Goal: Task Accomplishment & Management: Complete application form

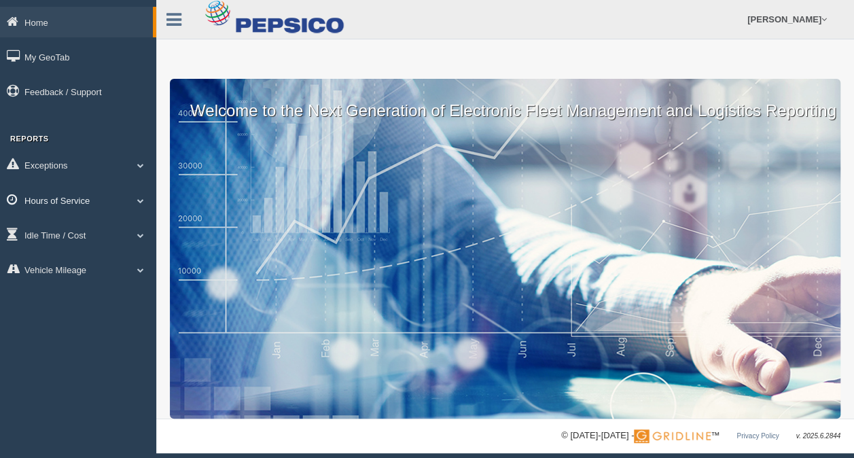
click at [143, 202] on span at bounding box center [141, 200] width 18 height 7
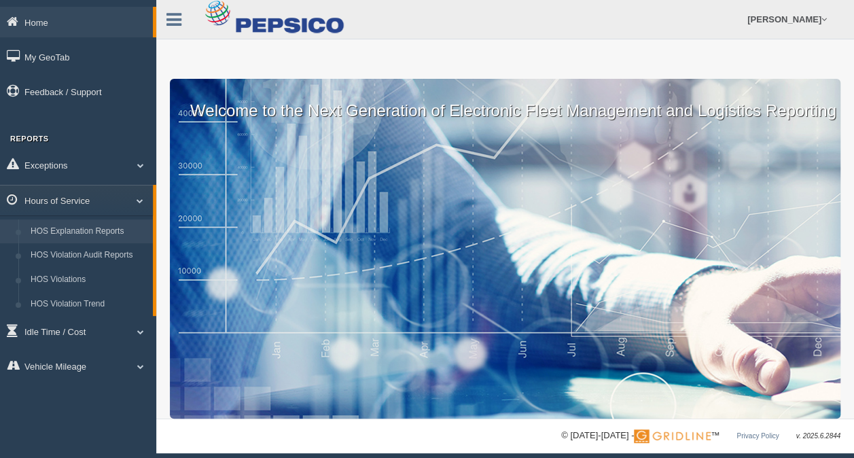
click at [122, 235] on link "HOS Explanation Reports" at bounding box center [88, 231] width 128 height 24
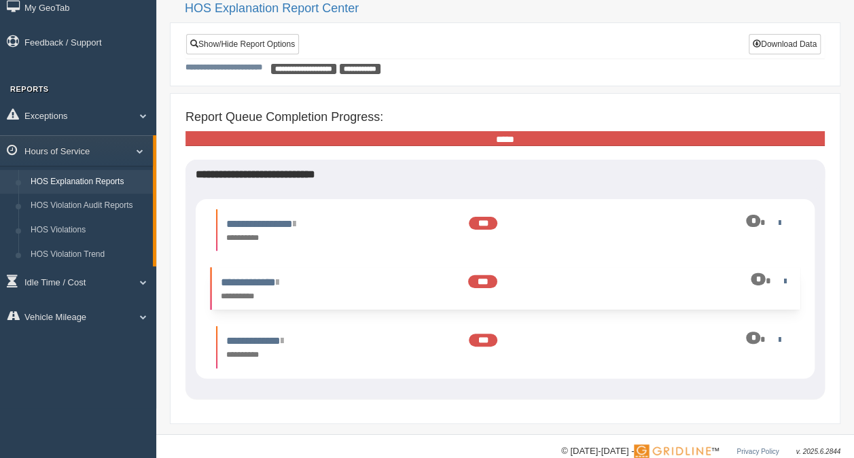
scroll to position [71, 0]
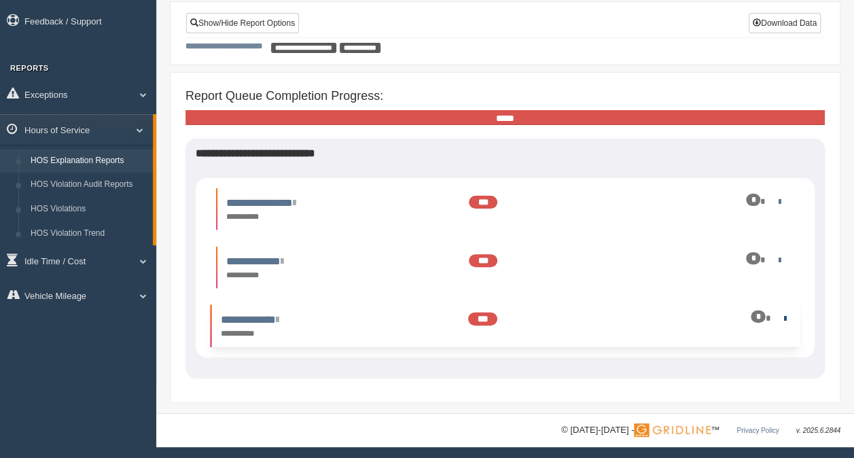
click at [780, 318] on link at bounding box center [782, 318] width 9 height 9
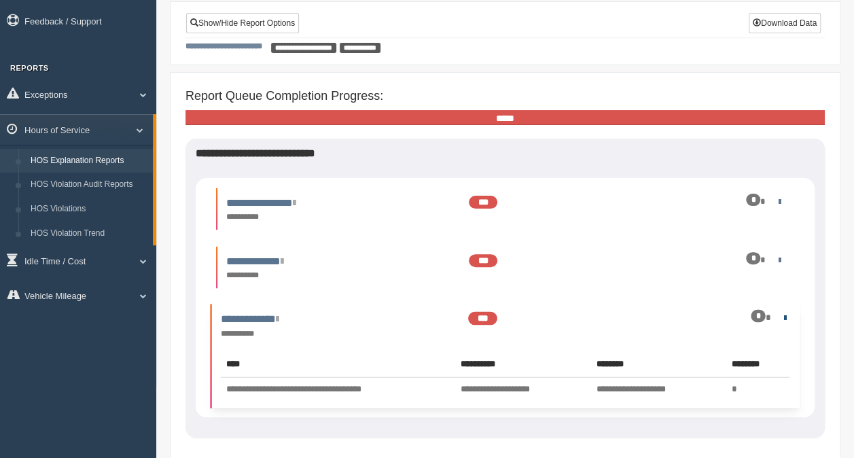
click at [780, 318] on link at bounding box center [782, 317] width 9 height 9
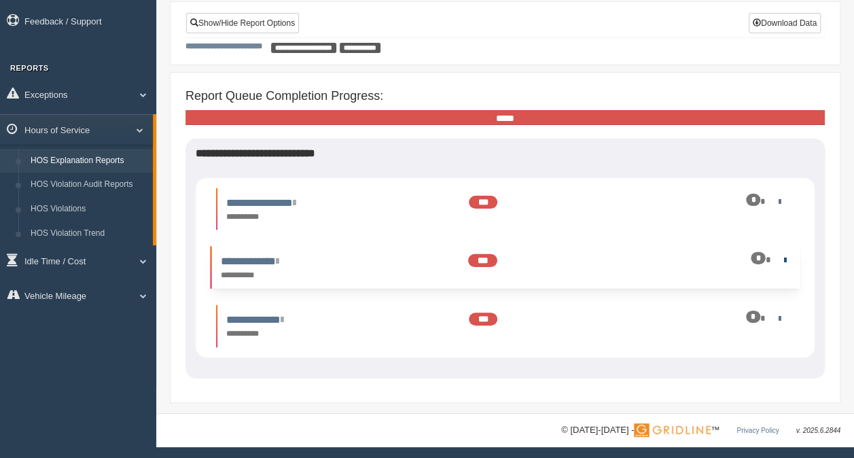
click at [780, 256] on link at bounding box center [782, 259] width 9 height 9
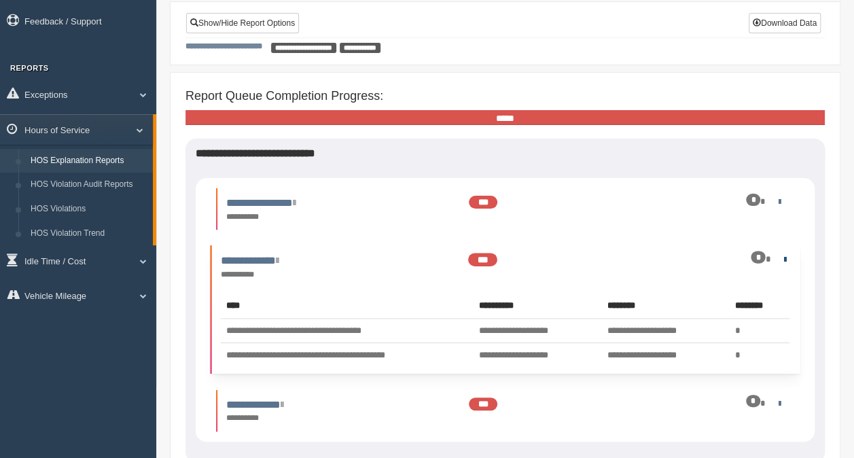
click at [780, 256] on link at bounding box center [782, 259] width 9 height 9
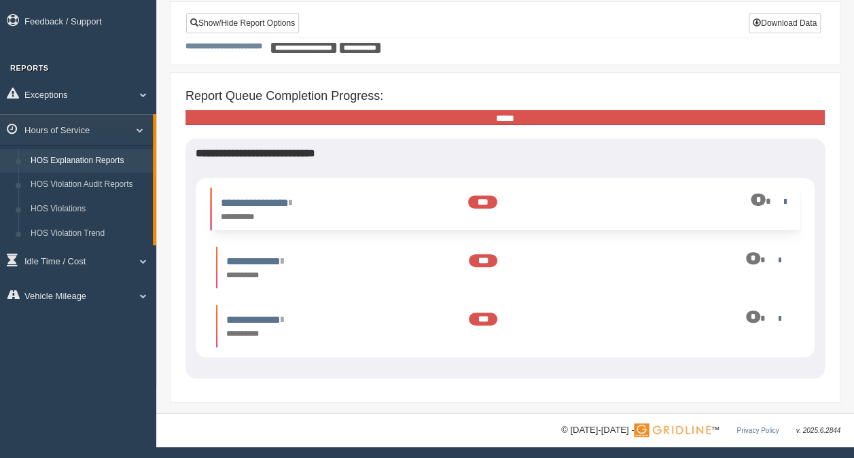
click at [777, 204] on div "*" at bounding box center [748, 201] width 84 height 13
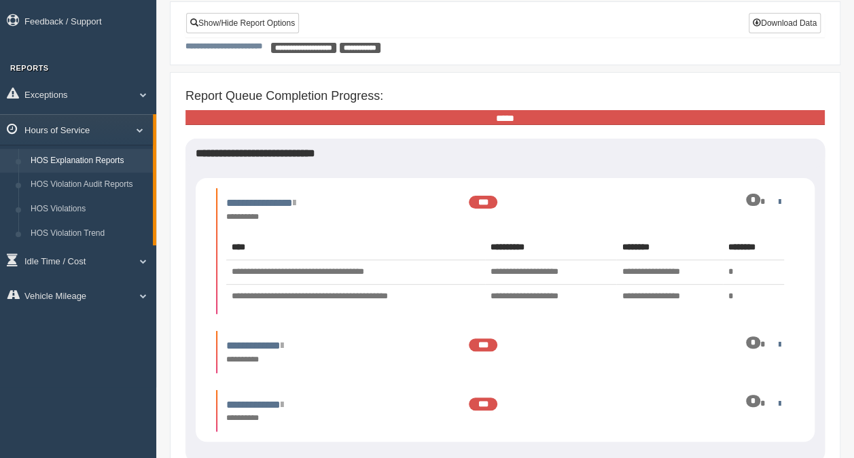
click at [141, 130] on span at bounding box center [135, 129] width 18 height 7
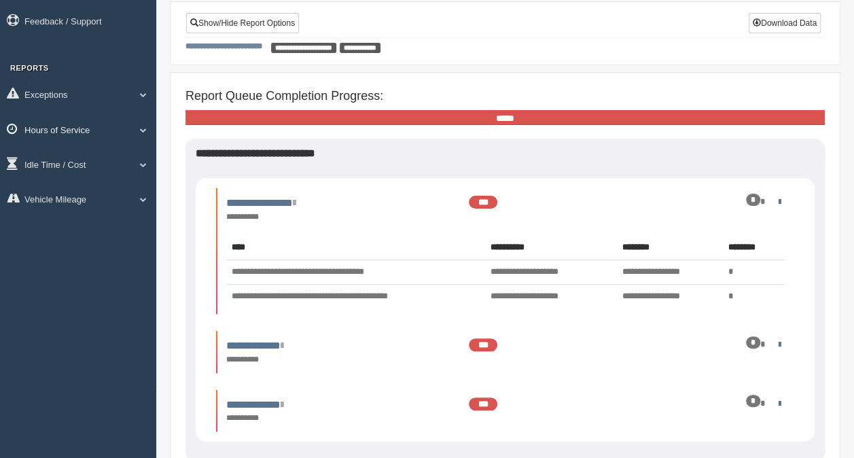
click at [141, 130] on span at bounding box center [138, 129] width 18 height 7
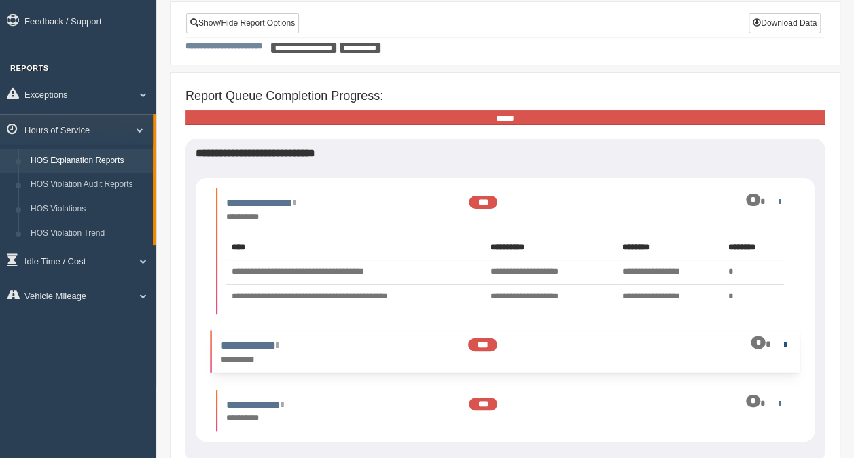
click at [781, 342] on link at bounding box center [782, 344] width 9 height 9
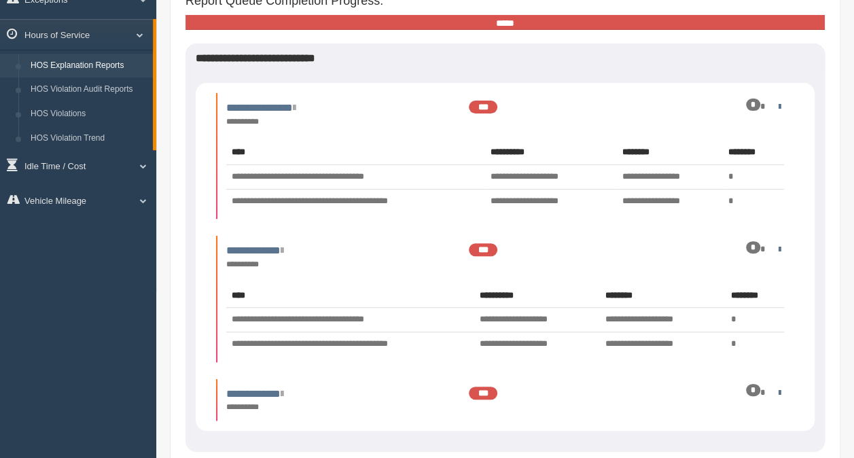
scroll to position [206, 0]
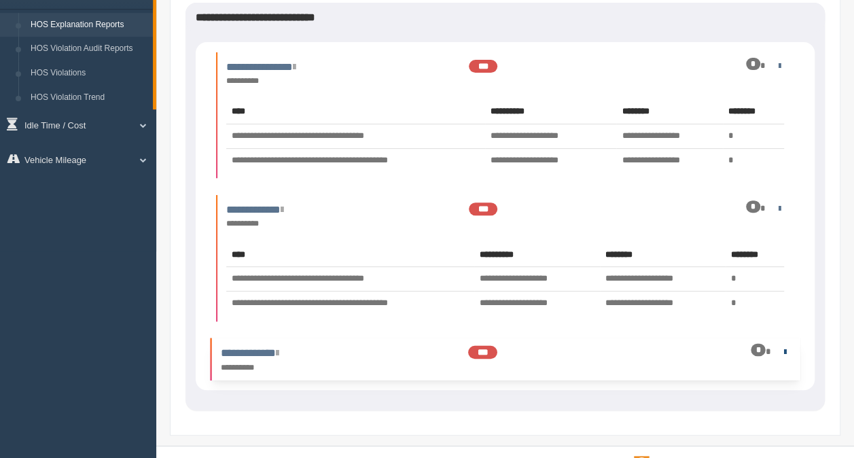
click at [782, 352] on link at bounding box center [782, 350] width 9 height 9
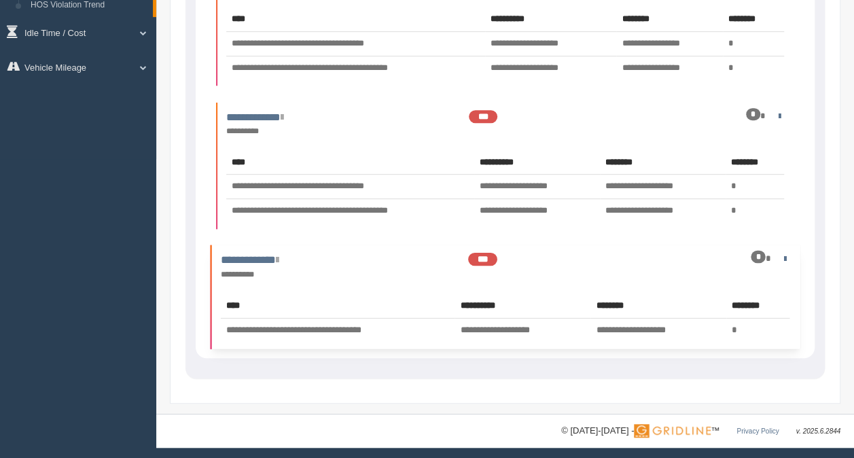
scroll to position [300, 0]
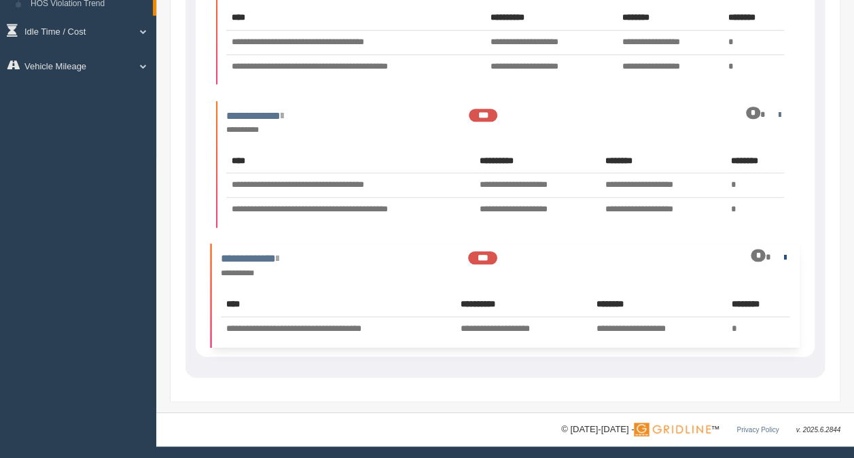
click at [778, 255] on link at bounding box center [782, 256] width 9 height 9
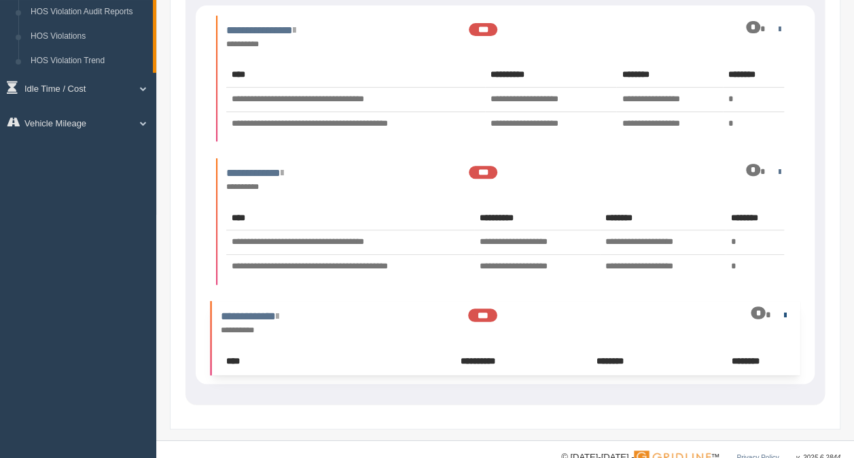
scroll to position [240, 0]
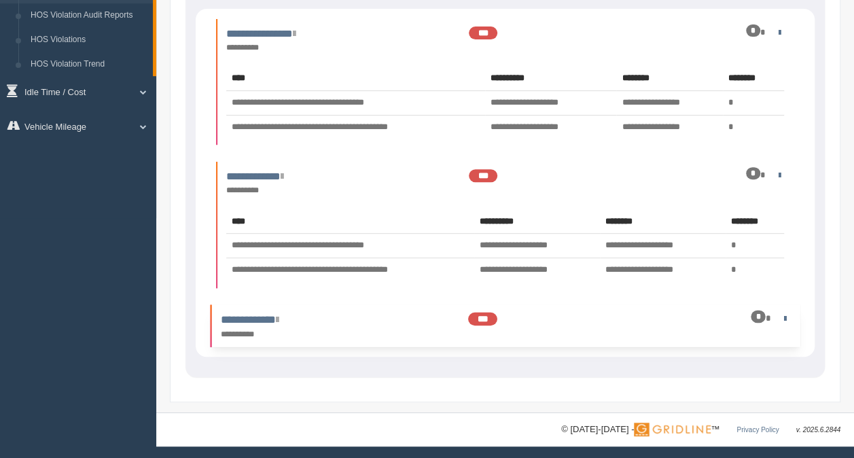
click at [484, 312] on span "***" at bounding box center [482, 318] width 29 height 13
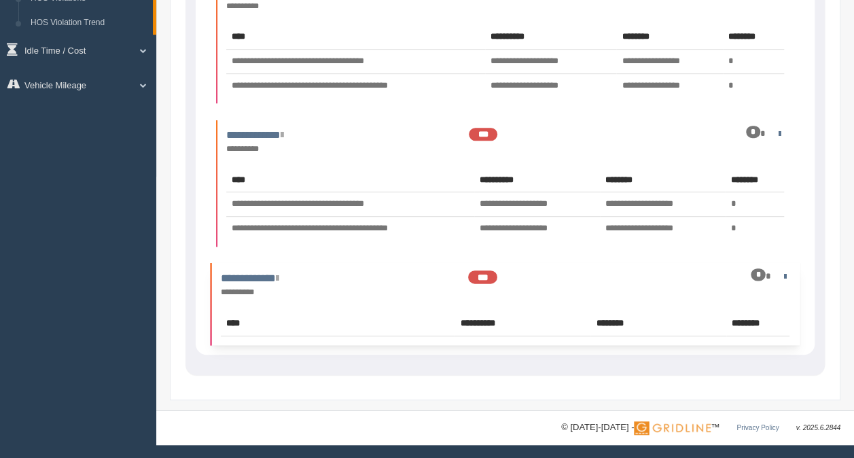
scroll to position [300, 0]
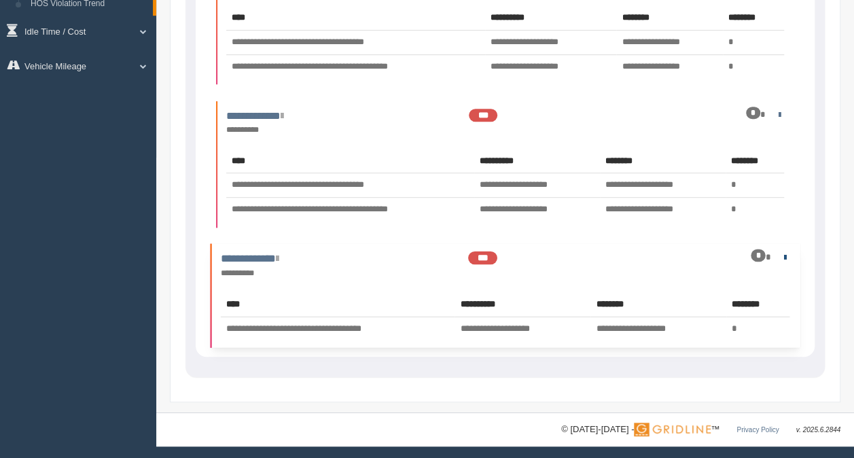
click at [780, 254] on link at bounding box center [782, 256] width 9 height 9
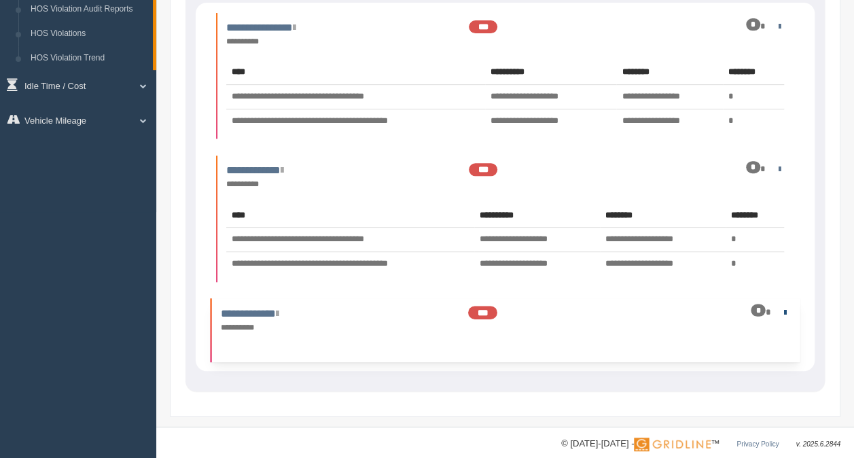
scroll to position [240, 0]
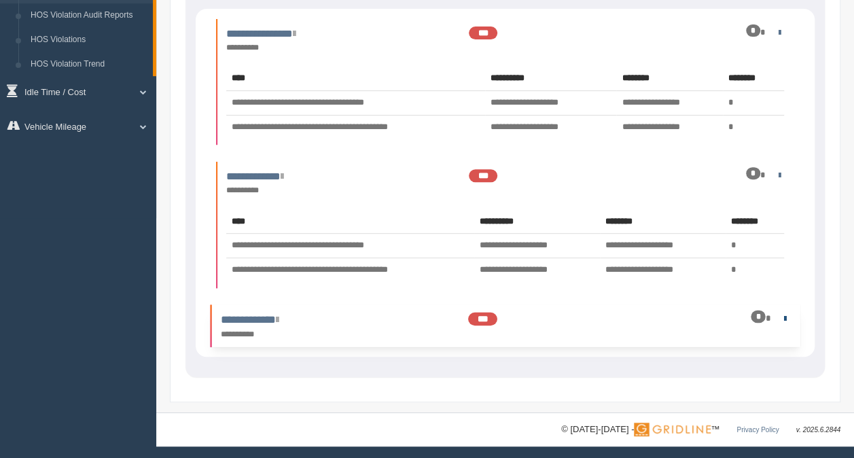
click at [781, 315] on link at bounding box center [782, 317] width 9 height 9
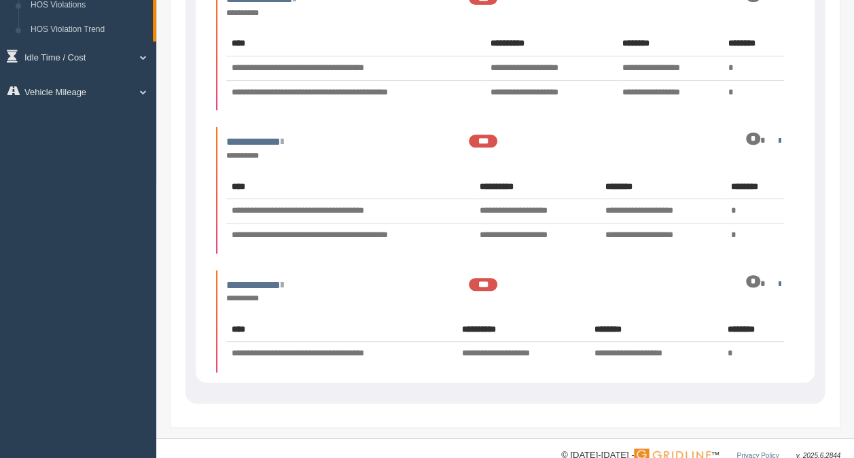
scroll to position [300, 0]
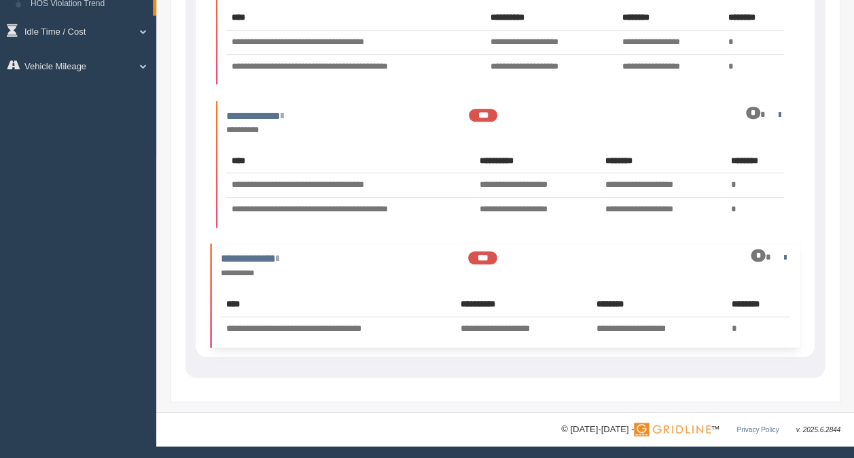
drag, startPoint x: 494, startPoint y: 326, endPoint x: 479, endPoint y: 329, distance: 14.5
click at [479, 329] on td "**********" at bounding box center [522, 328] width 135 height 24
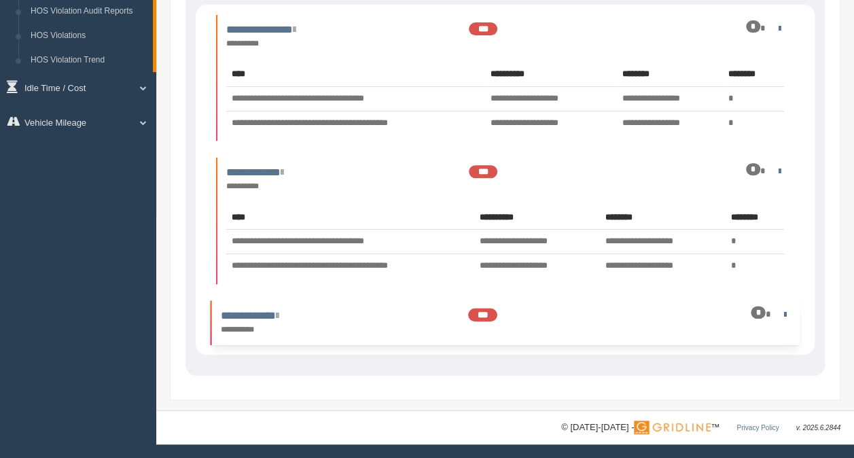
click at [479, 329] on div "**********" at bounding box center [505, 321] width 583 height 29
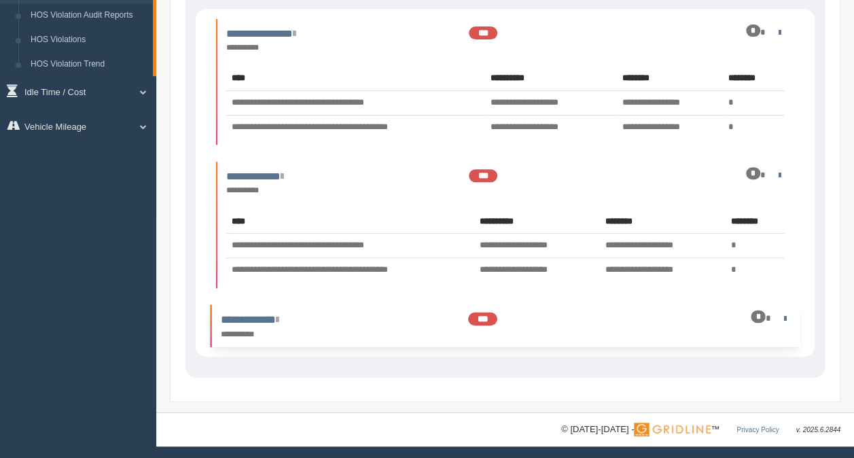
click at [473, 321] on span "***" at bounding box center [482, 318] width 29 height 13
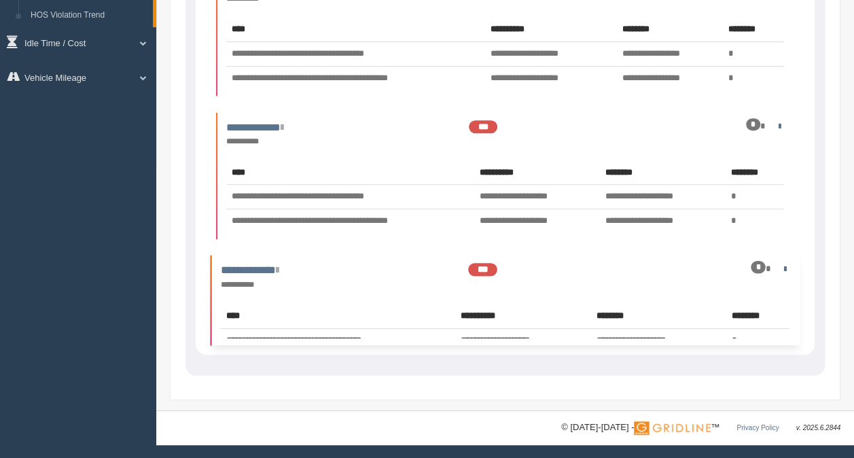
scroll to position [300, 0]
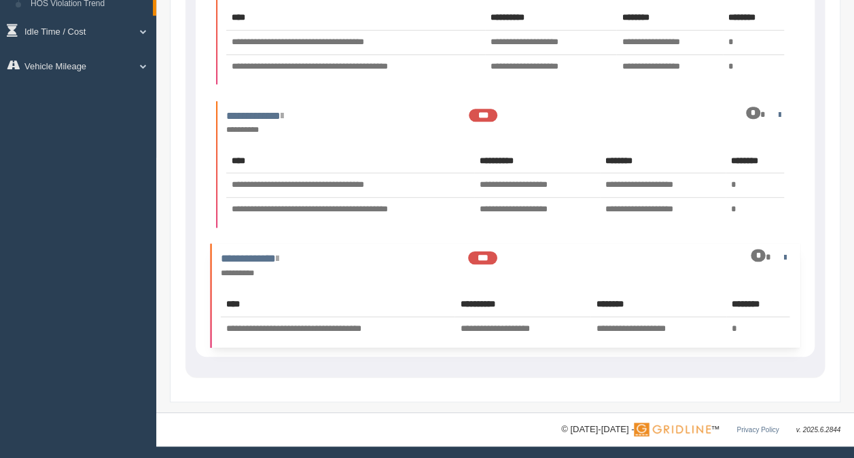
click at [761, 257] on div "*" at bounding box center [757, 255] width 14 height 12
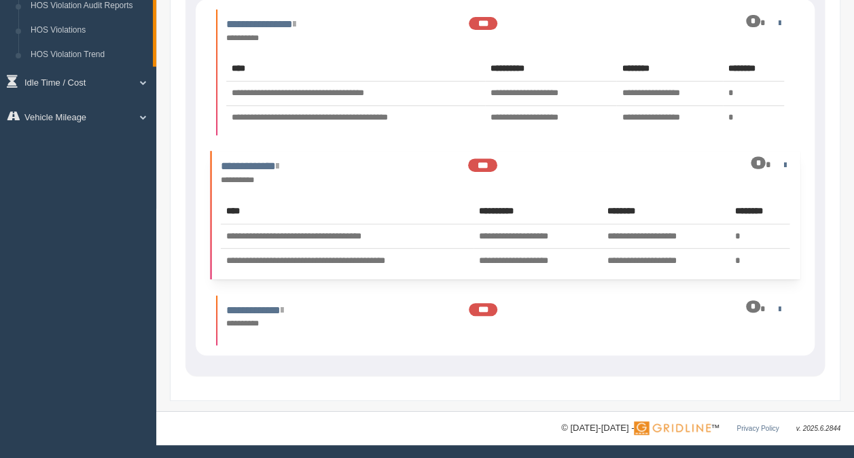
scroll to position [240, 0]
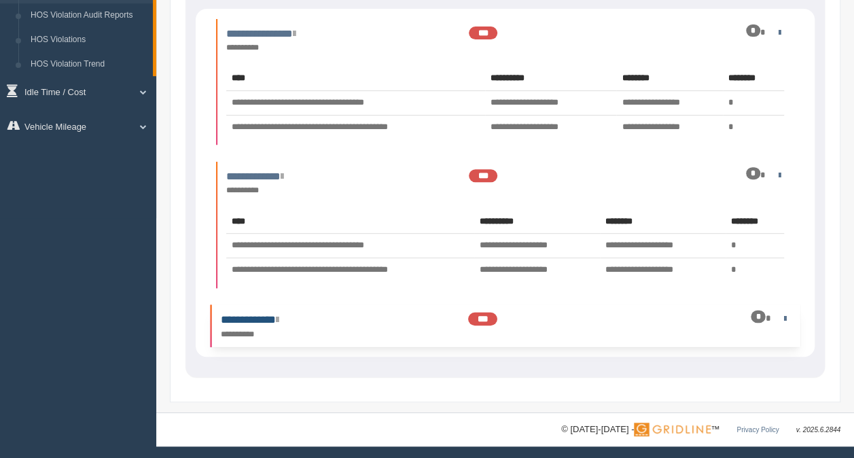
click at [278, 318] on icon at bounding box center [277, 319] width 3 height 11
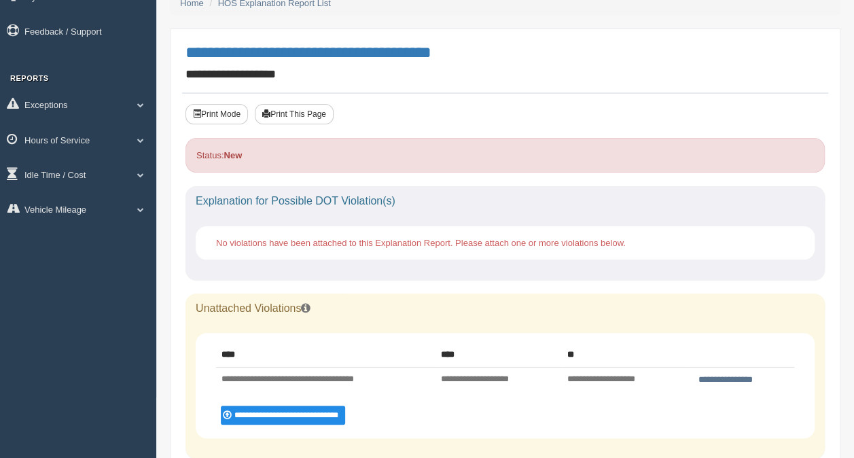
scroll to position [136, 0]
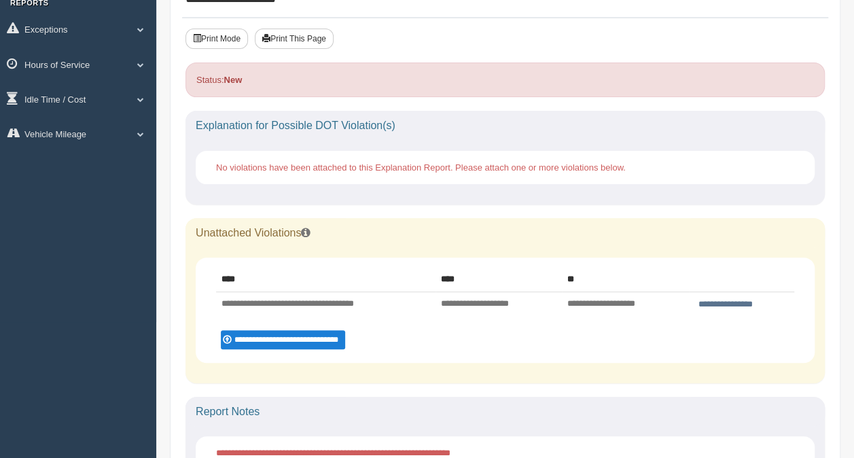
click at [323, 339] on input "**********" at bounding box center [283, 339] width 124 height 19
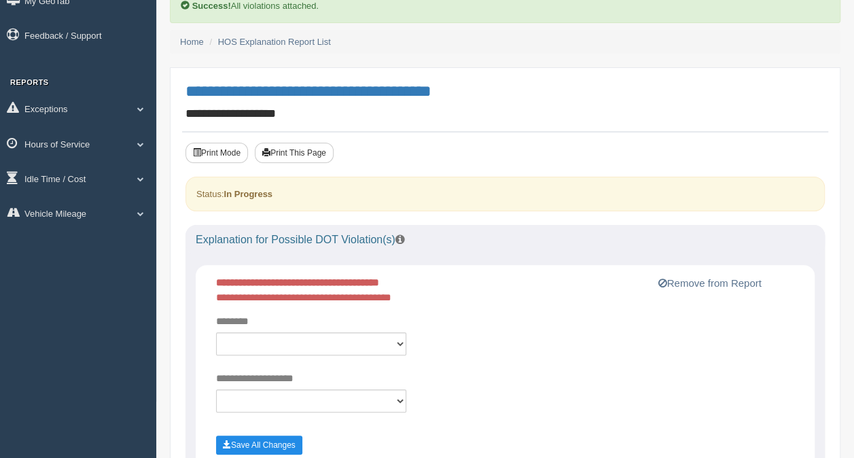
scroll to position [136, 0]
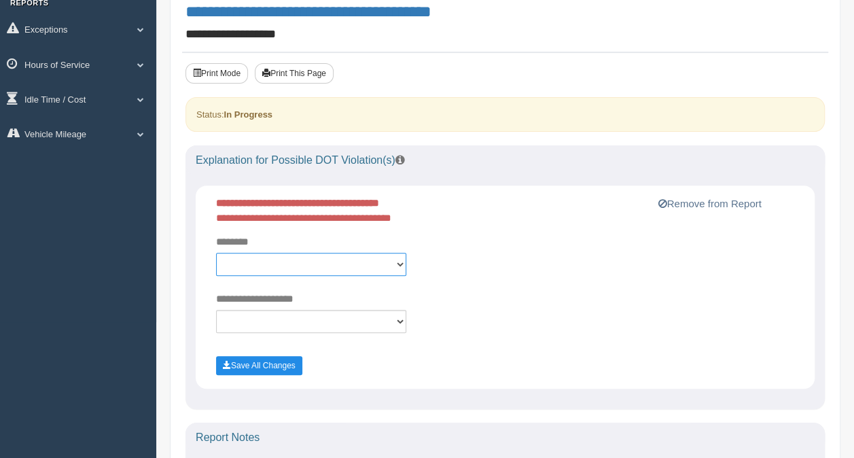
click at [399, 262] on select "**********" at bounding box center [311, 264] width 190 height 23
click at [493, 122] on div "Status: In Progress" at bounding box center [504, 114] width 639 height 35
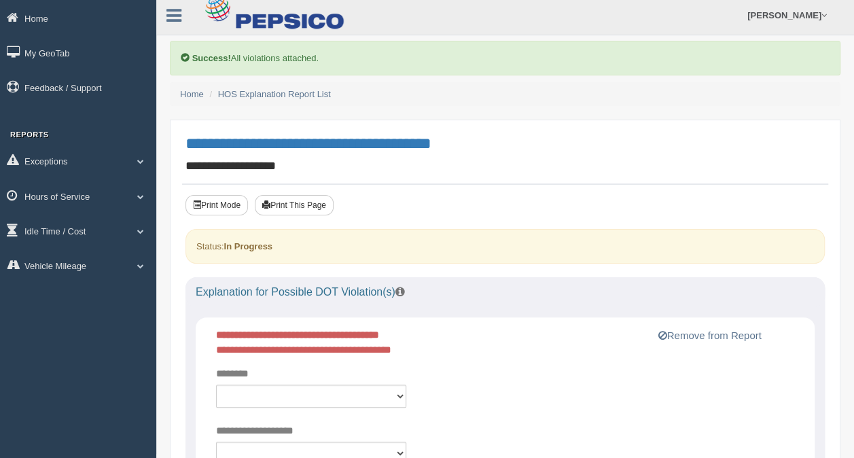
scroll to position [0, 0]
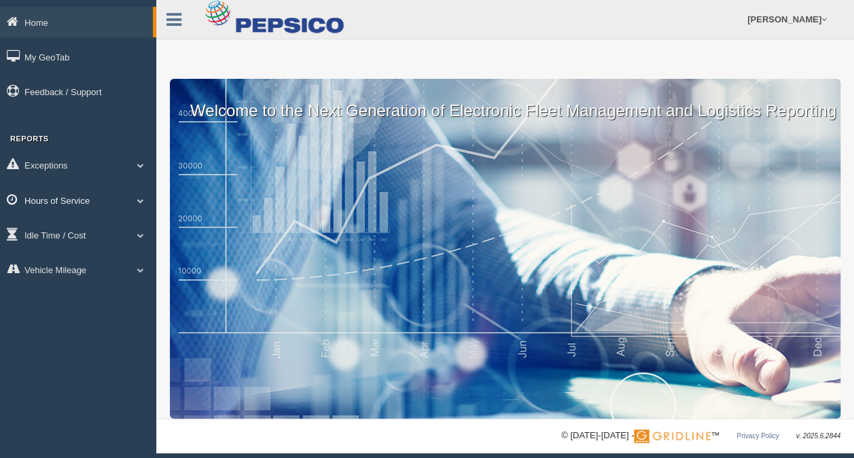
click at [143, 204] on link "Hours of Service" at bounding box center [78, 200] width 156 height 31
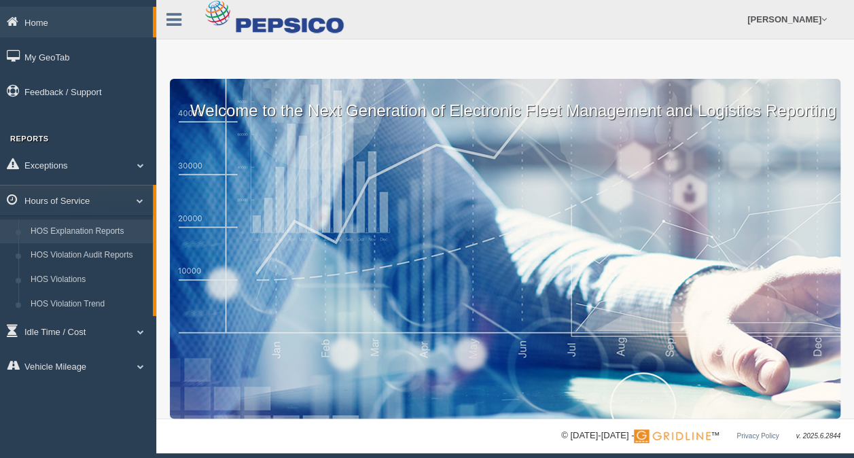
click at [136, 232] on link "HOS Explanation Reports" at bounding box center [88, 231] width 128 height 24
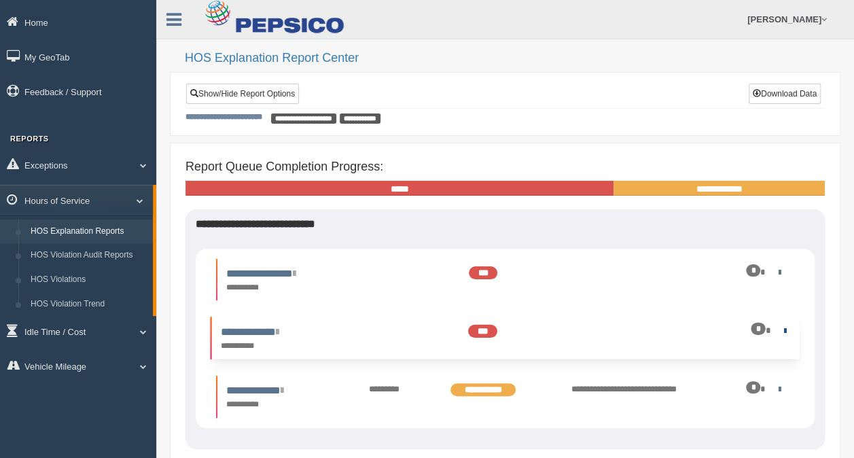
click at [784, 329] on link at bounding box center [782, 330] width 9 height 9
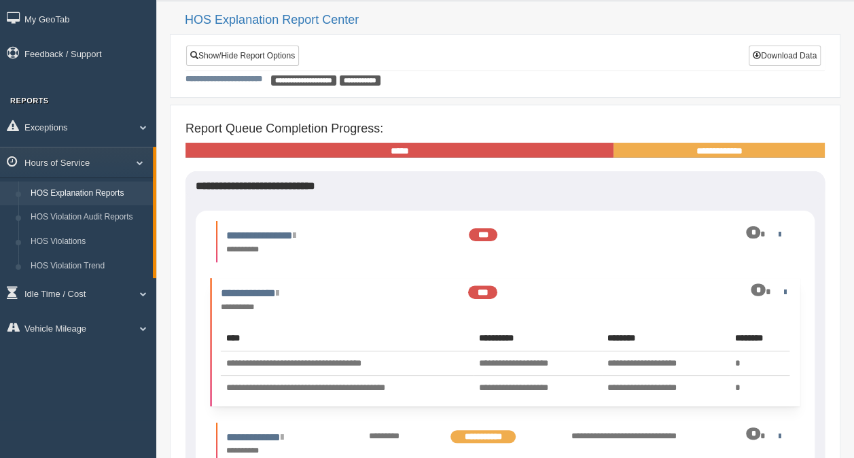
scroll to position [68, 0]
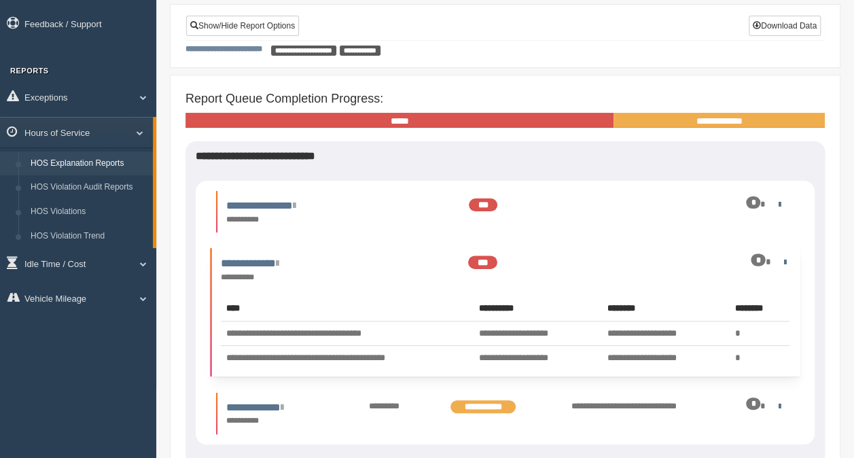
click at [312, 330] on td "**********" at bounding box center [347, 333] width 253 height 24
